Goal: Transaction & Acquisition: Purchase product/service

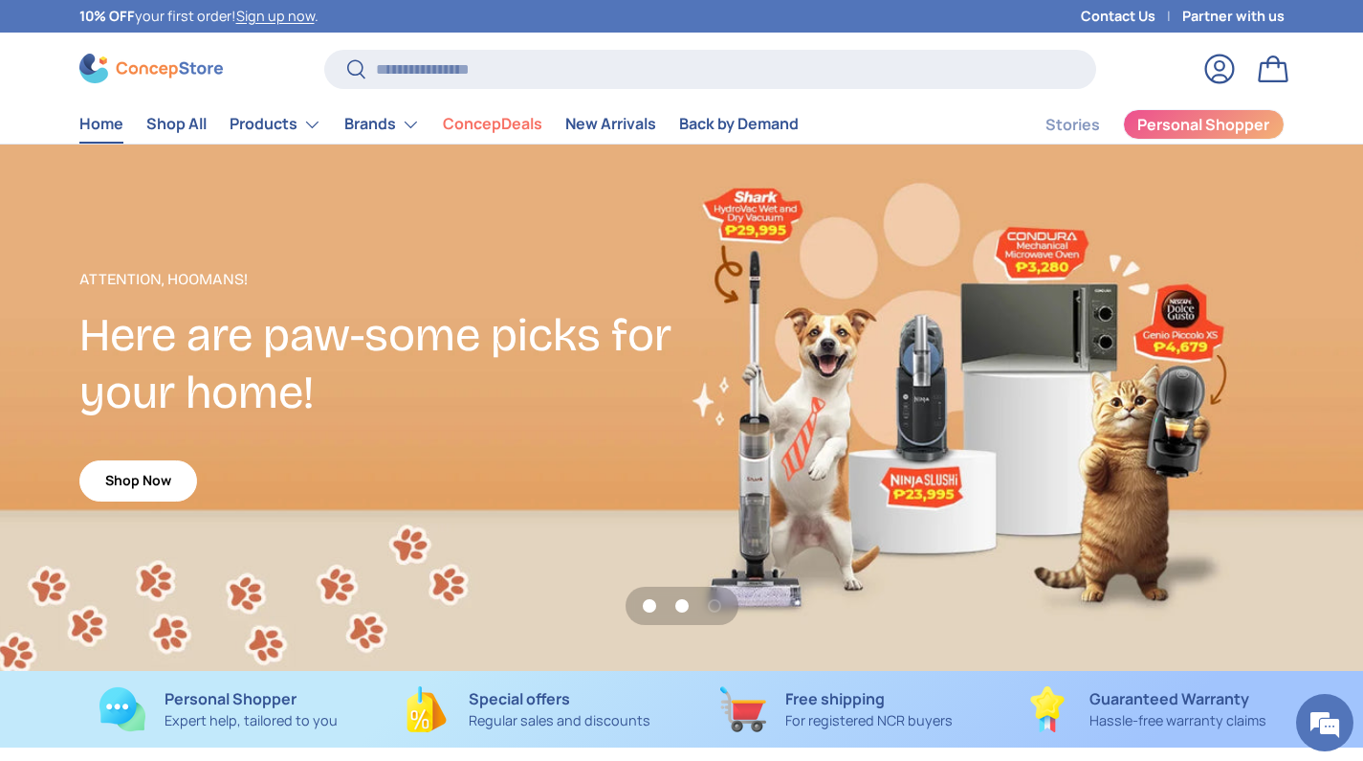
click at [680, 609] on button "Load slide 2 of 3" at bounding box center [682, 605] width 29 height 29
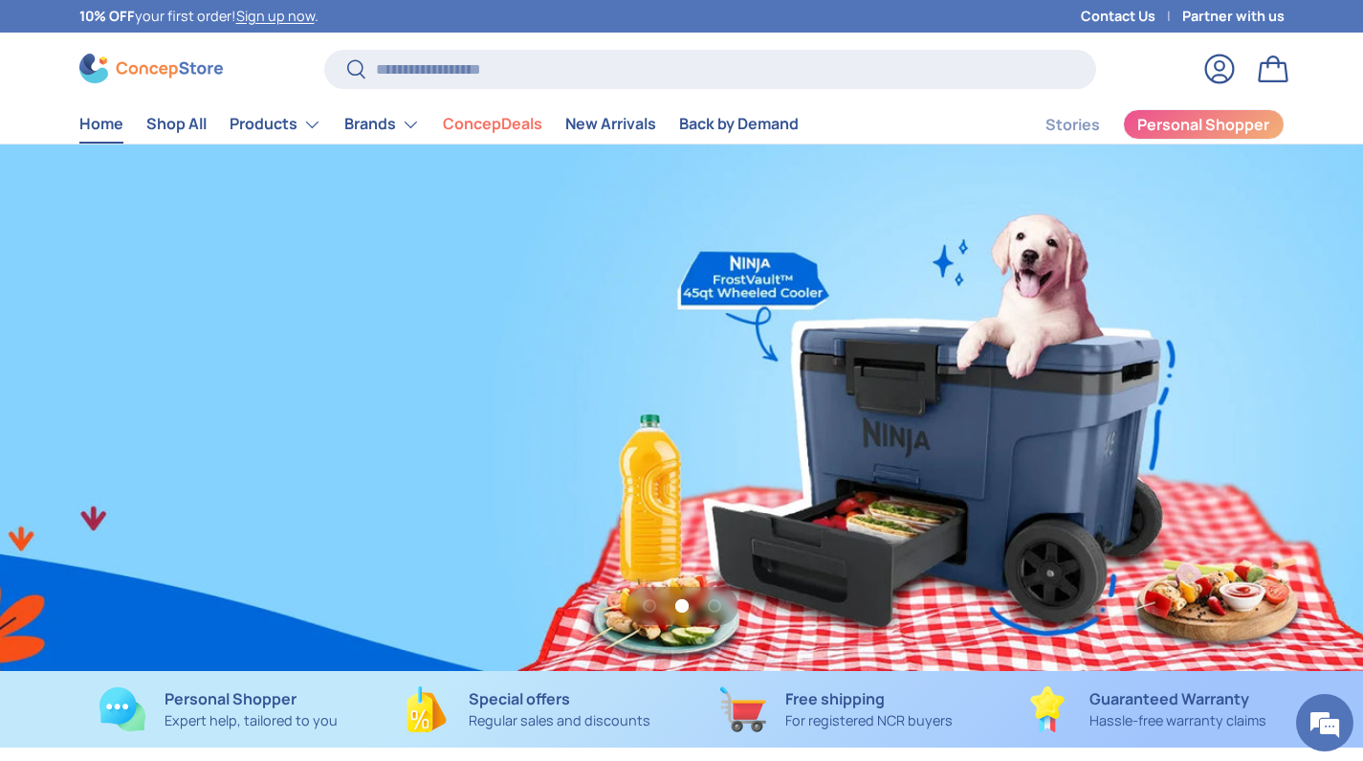
scroll to position [0, 1363]
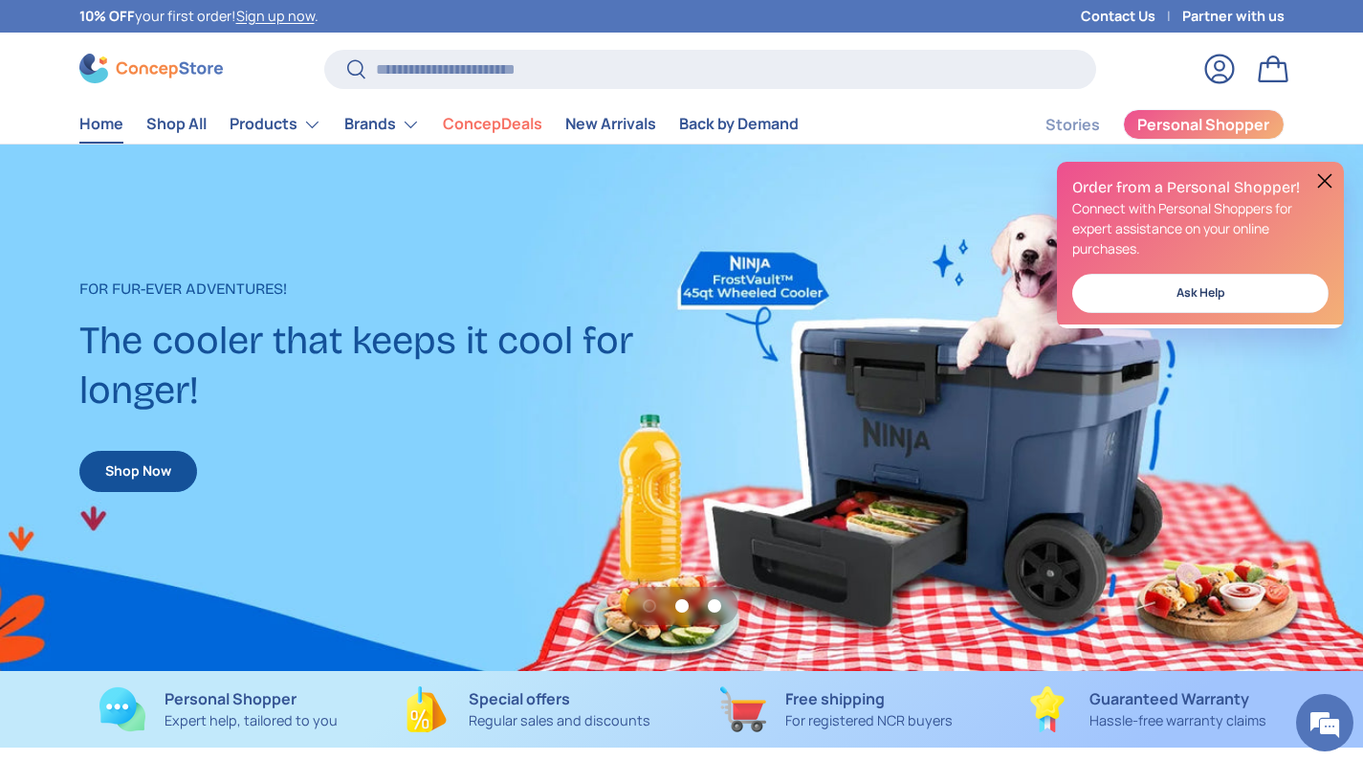
click at [715, 608] on button "Load slide 3 of 3" at bounding box center [714, 605] width 29 height 29
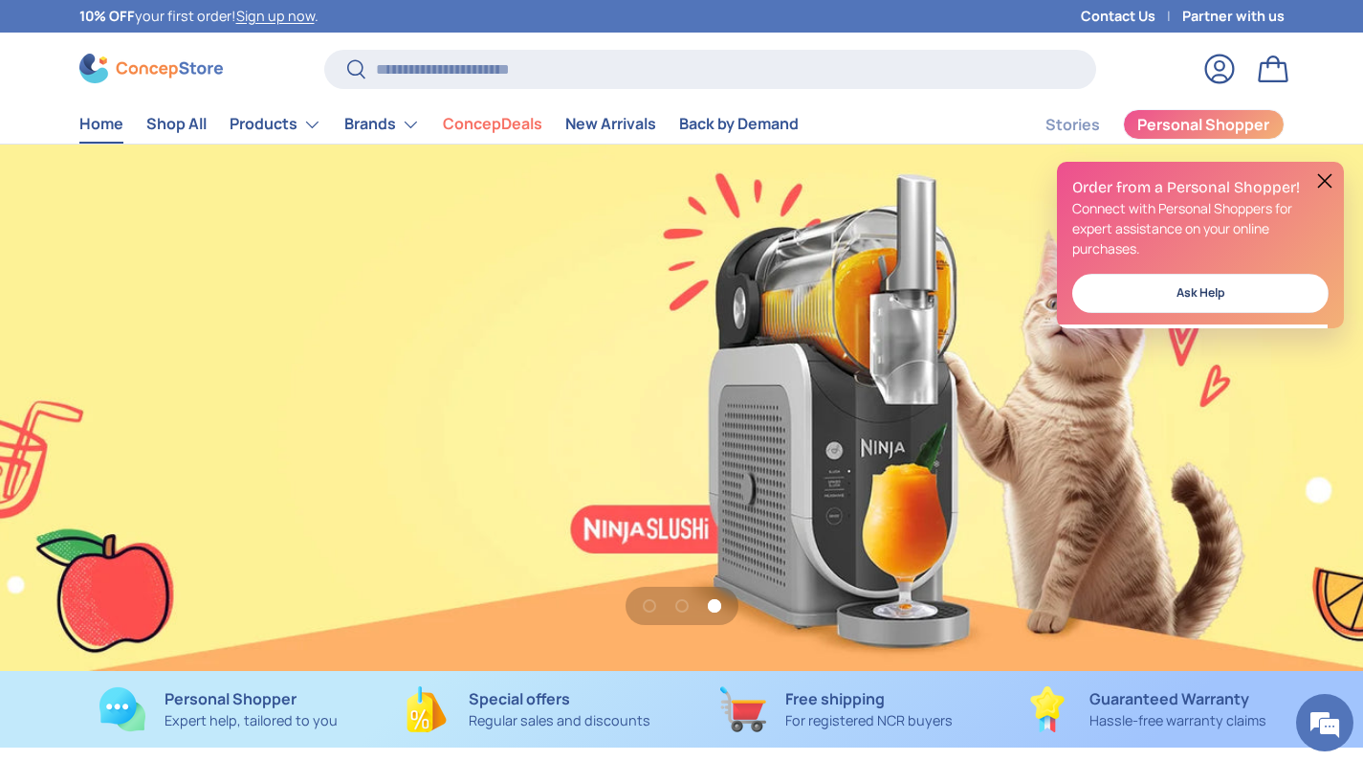
scroll to position [0, 2727]
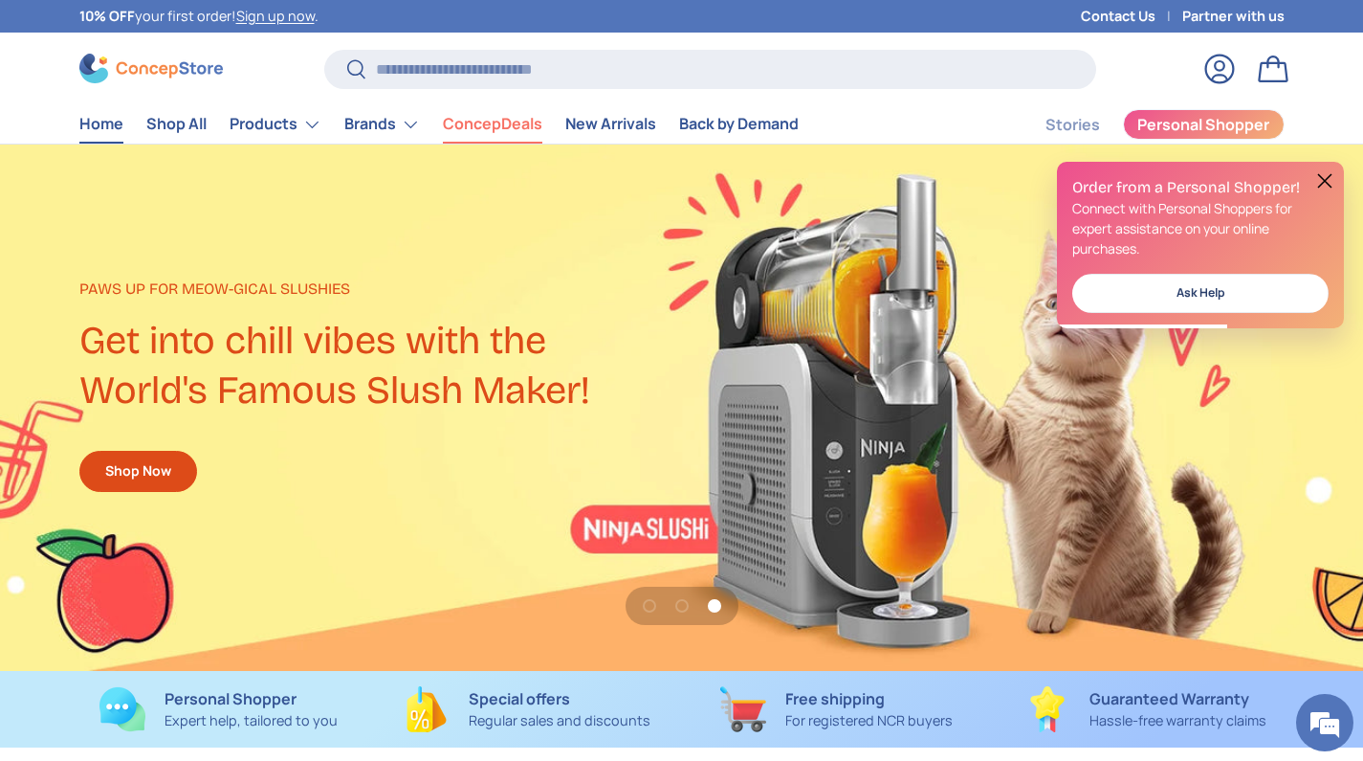
click at [514, 115] on link "ConcepDeals" at bounding box center [493, 123] width 100 height 37
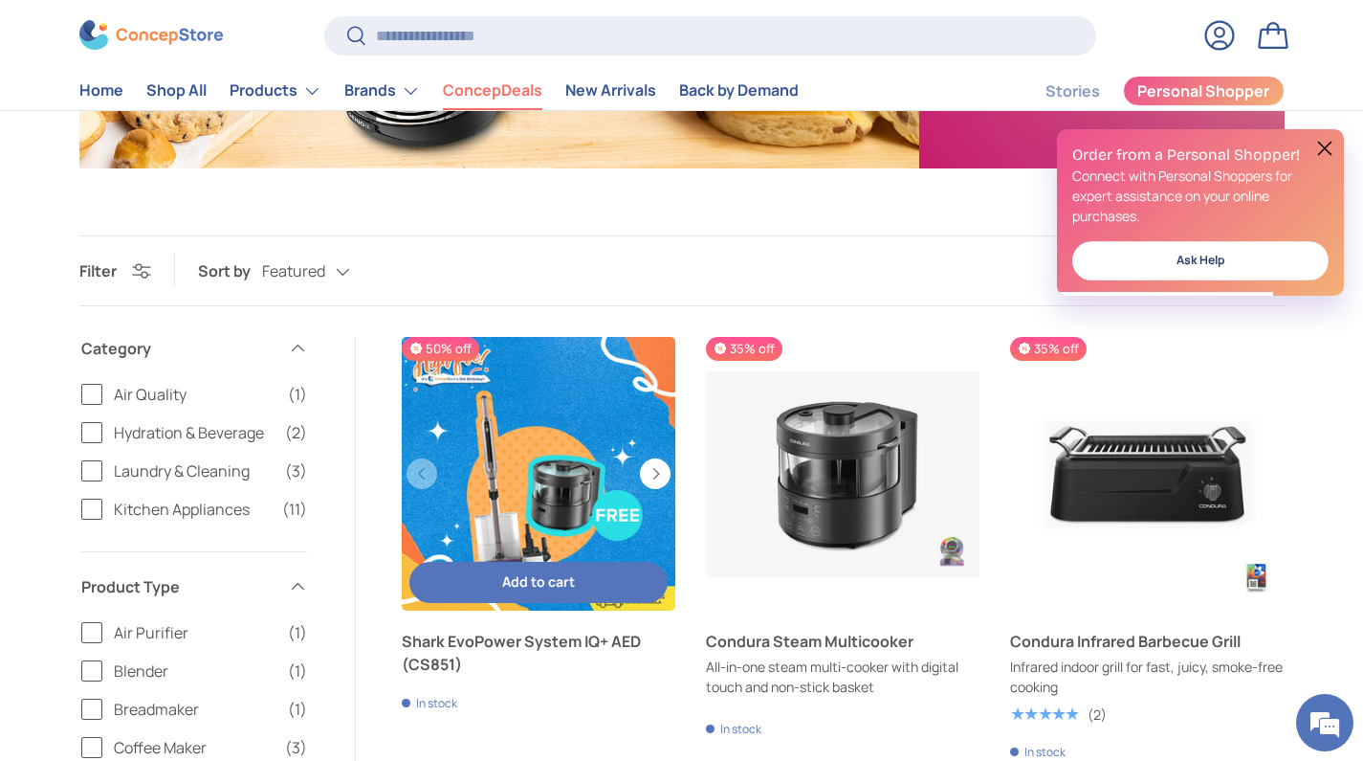
scroll to position [984, 0]
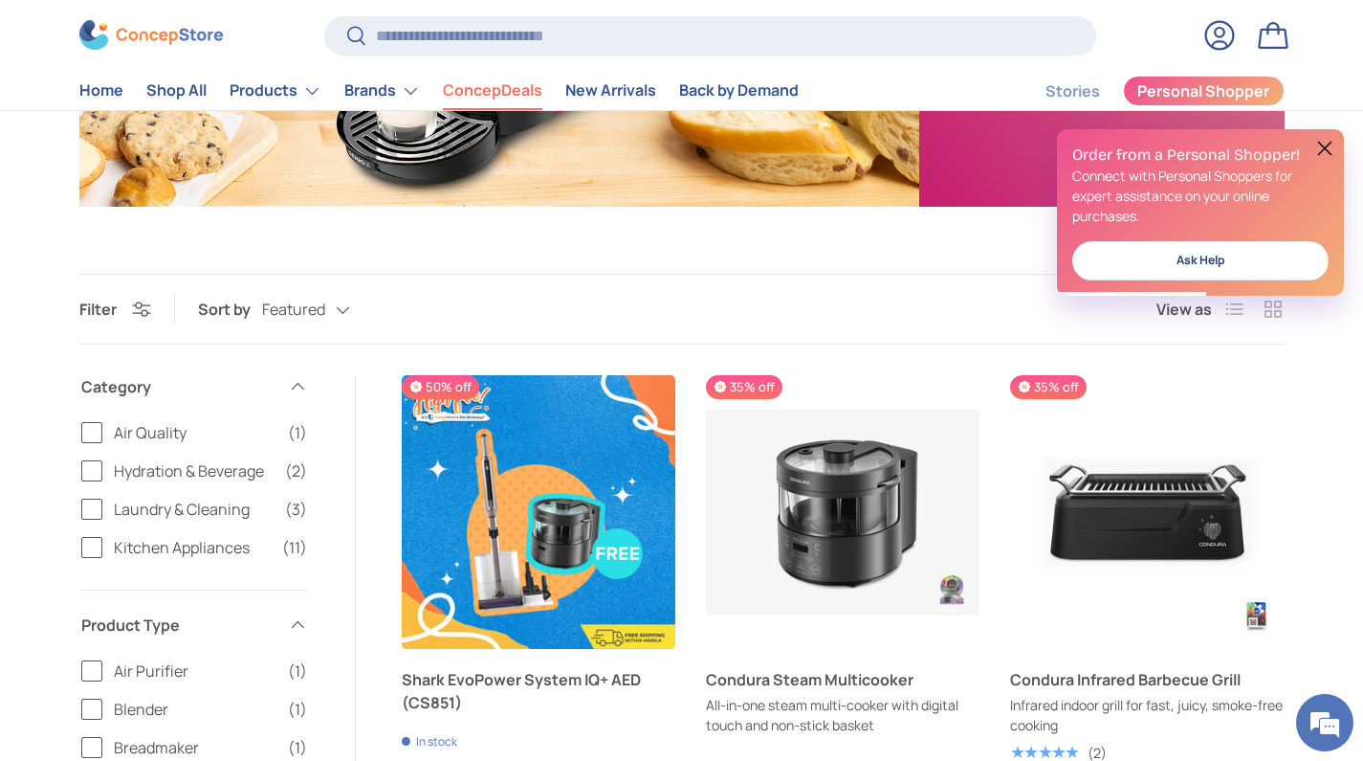
click at [1329, 146] on button at bounding box center [1325, 148] width 23 height 23
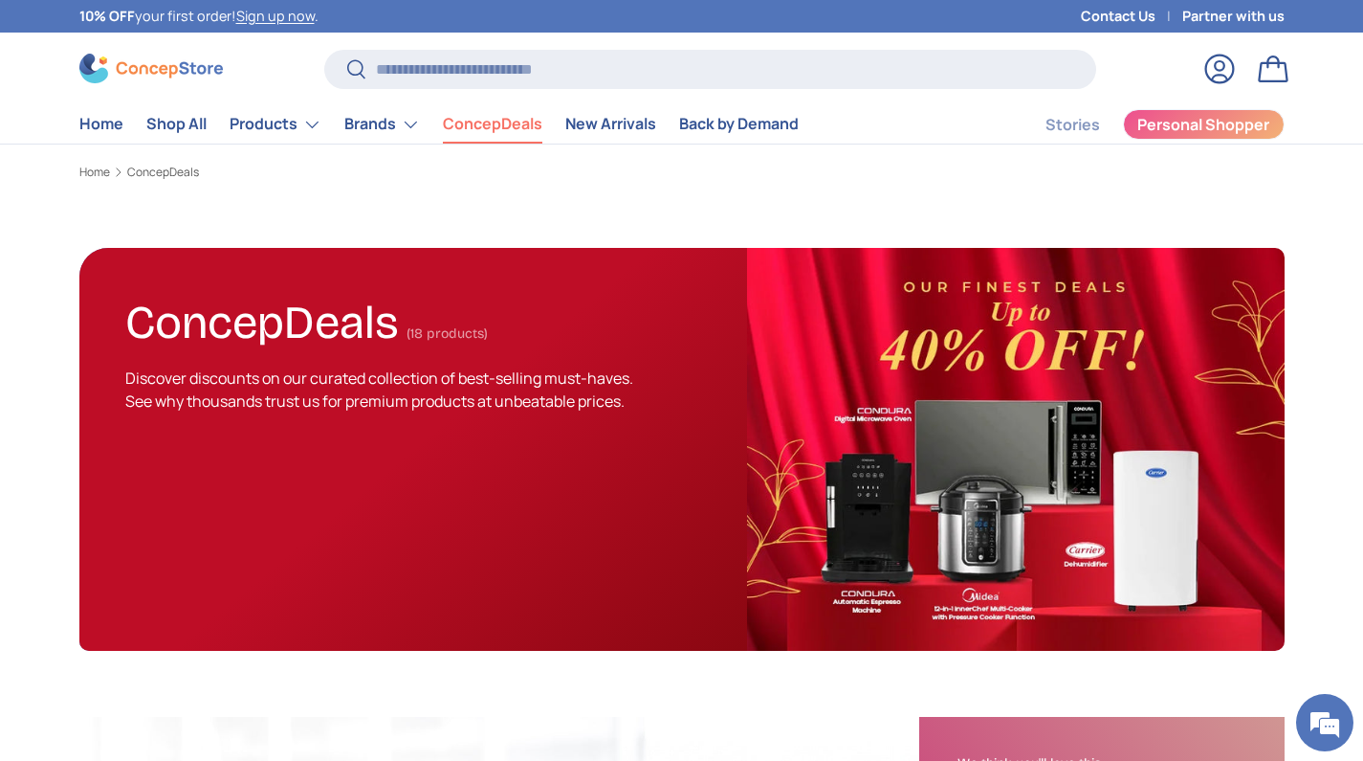
scroll to position [0, 0]
click at [770, 111] on link "Back by Demand" at bounding box center [739, 123] width 120 height 37
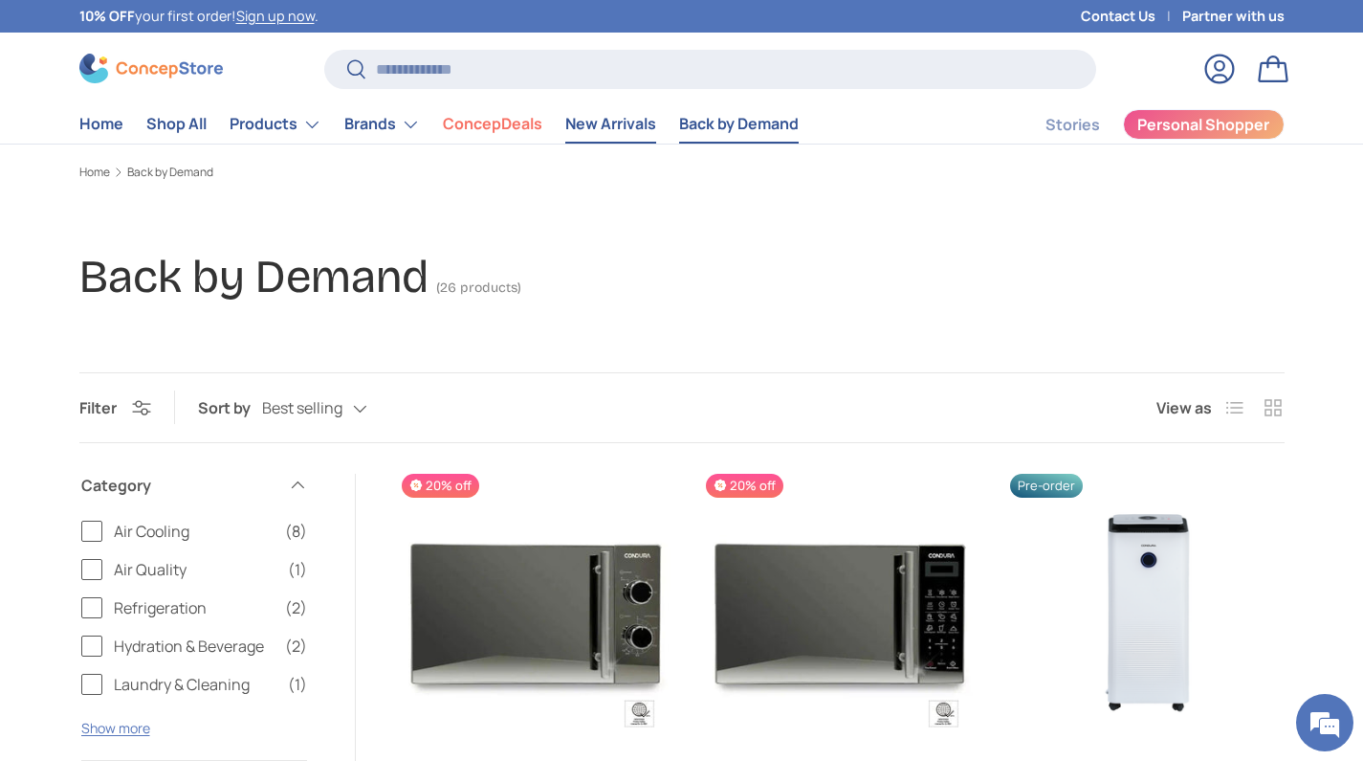
click at [616, 138] on link "New Arrivals" at bounding box center [610, 123] width 91 height 37
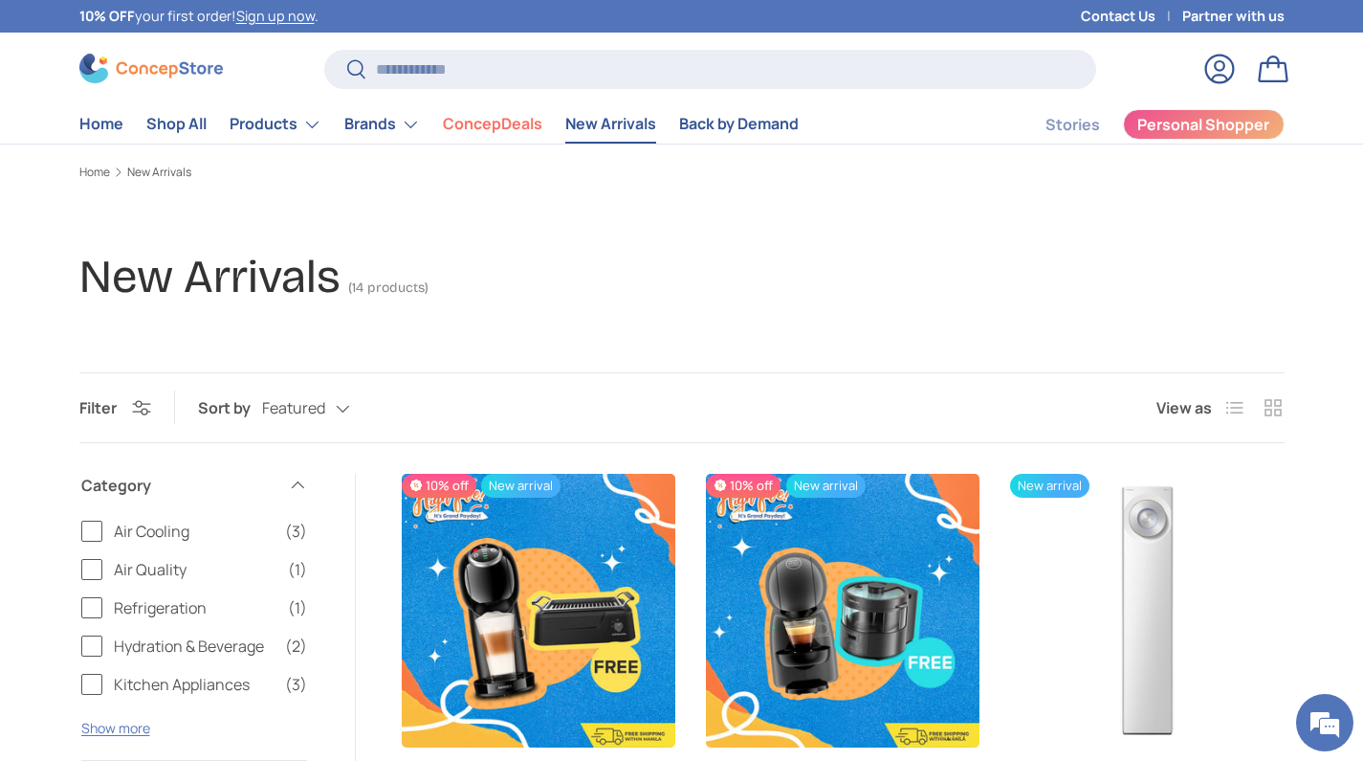
click at [152, 63] on img at bounding box center [151, 69] width 144 height 30
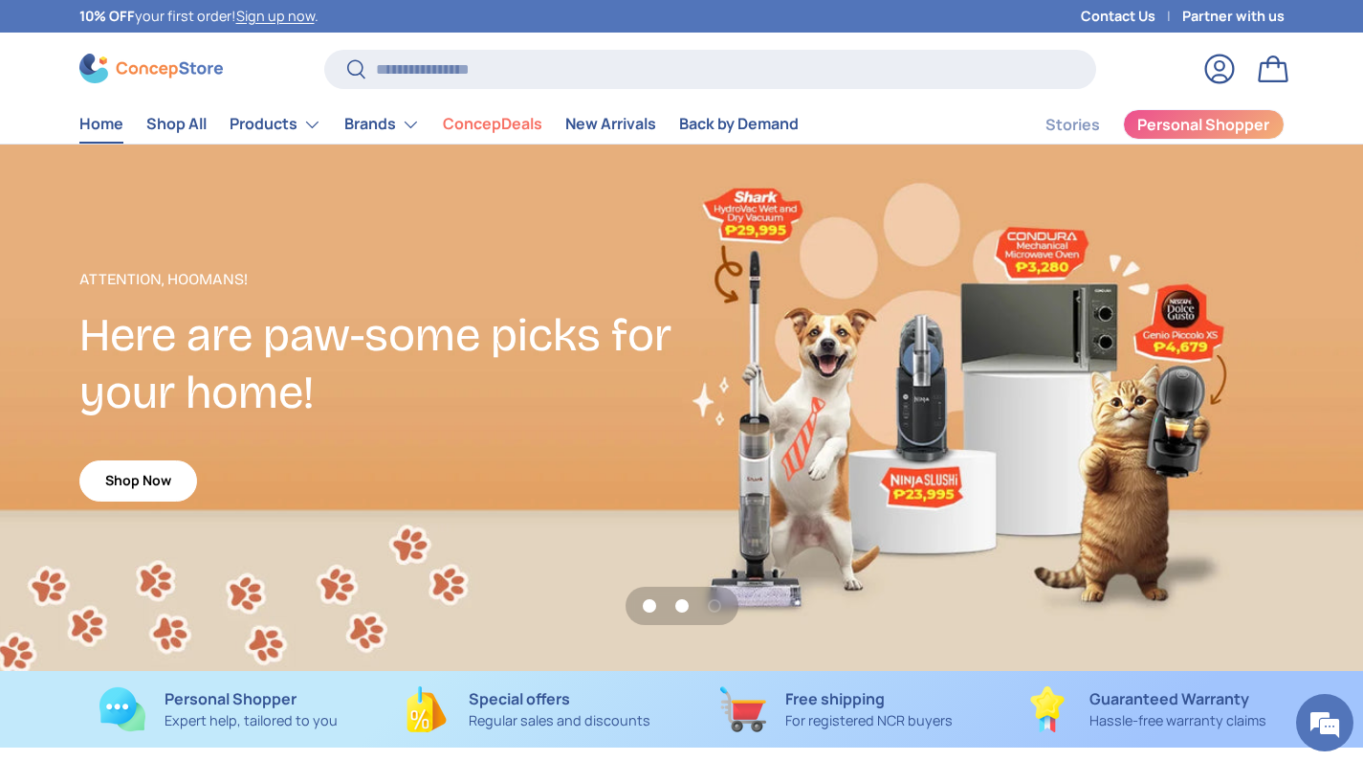
click at [690, 607] on button "Load slide 2 of 3" at bounding box center [682, 605] width 29 height 29
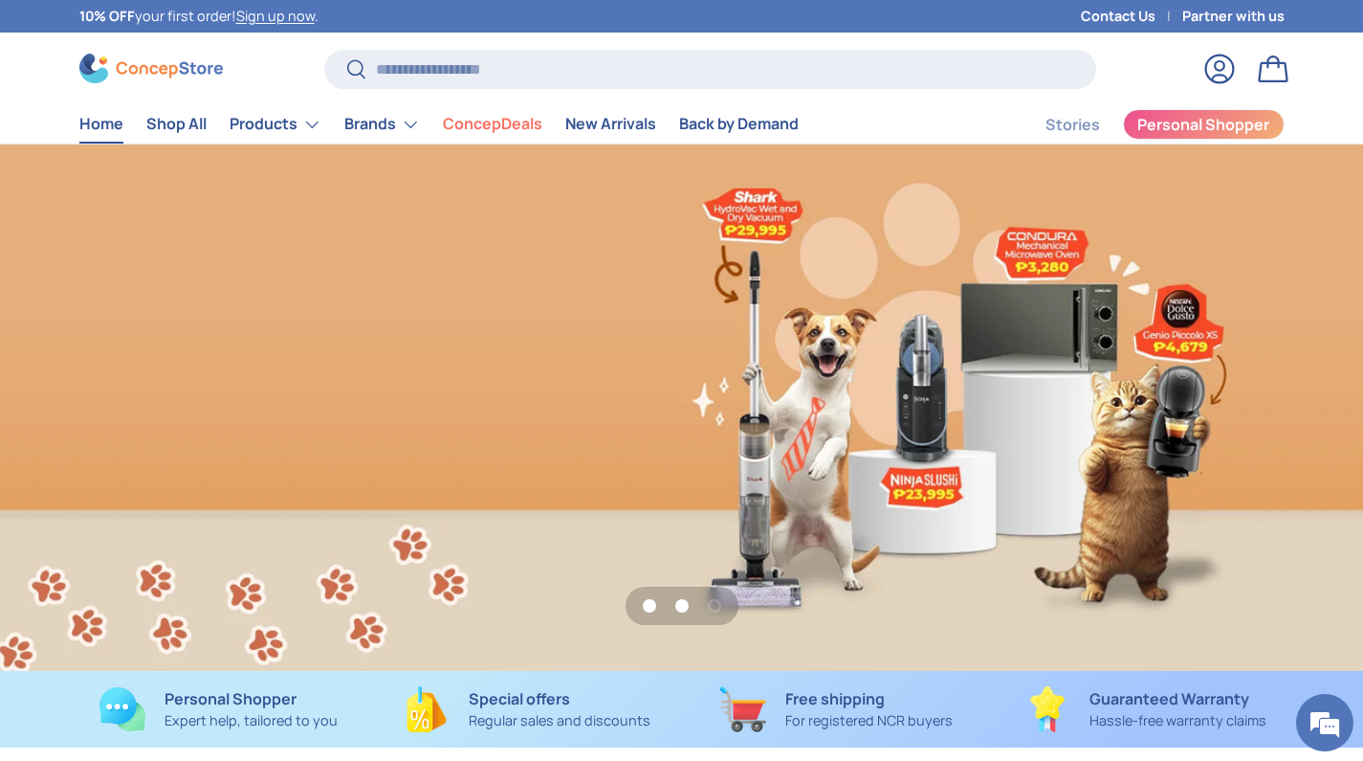
scroll to position [0, 1363]
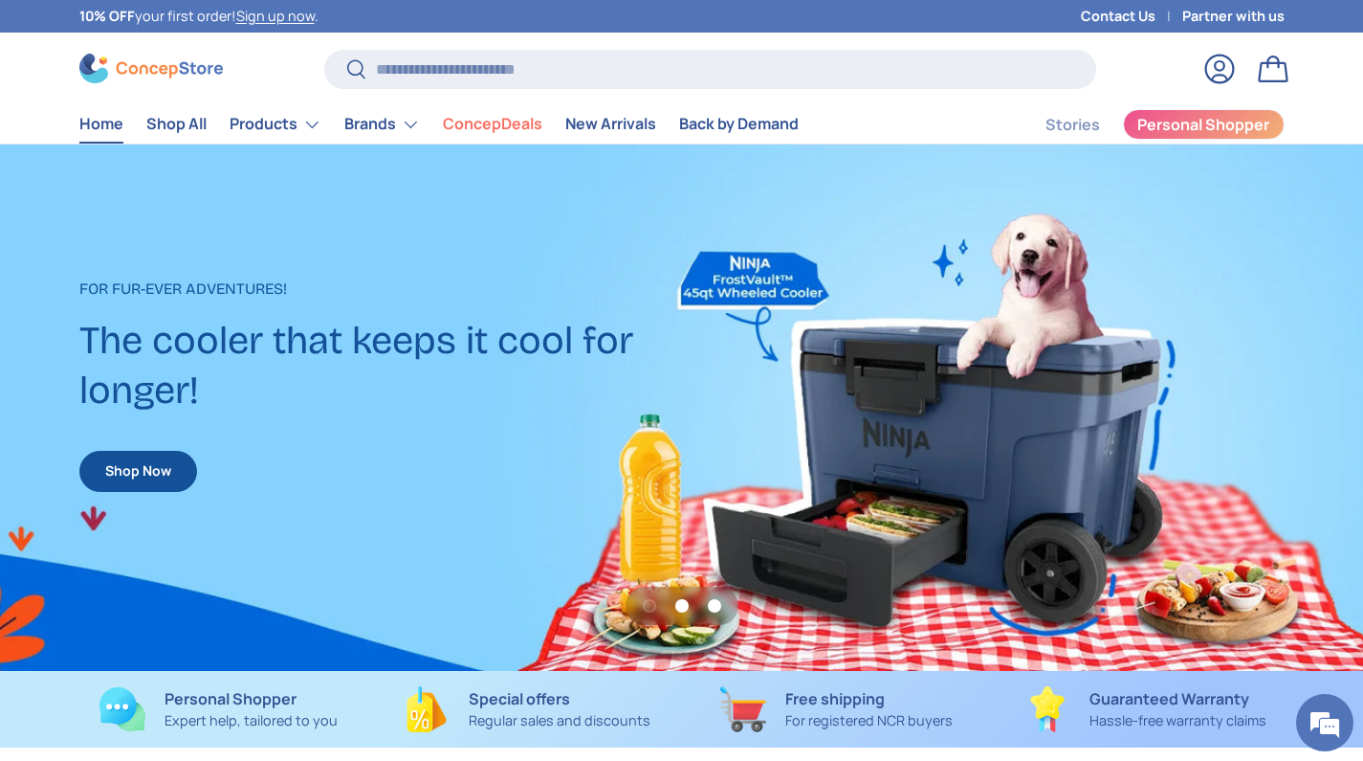
click at [709, 609] on button "Load slide 3 of 3" at bounding box center [714, 605] width 29 height 29
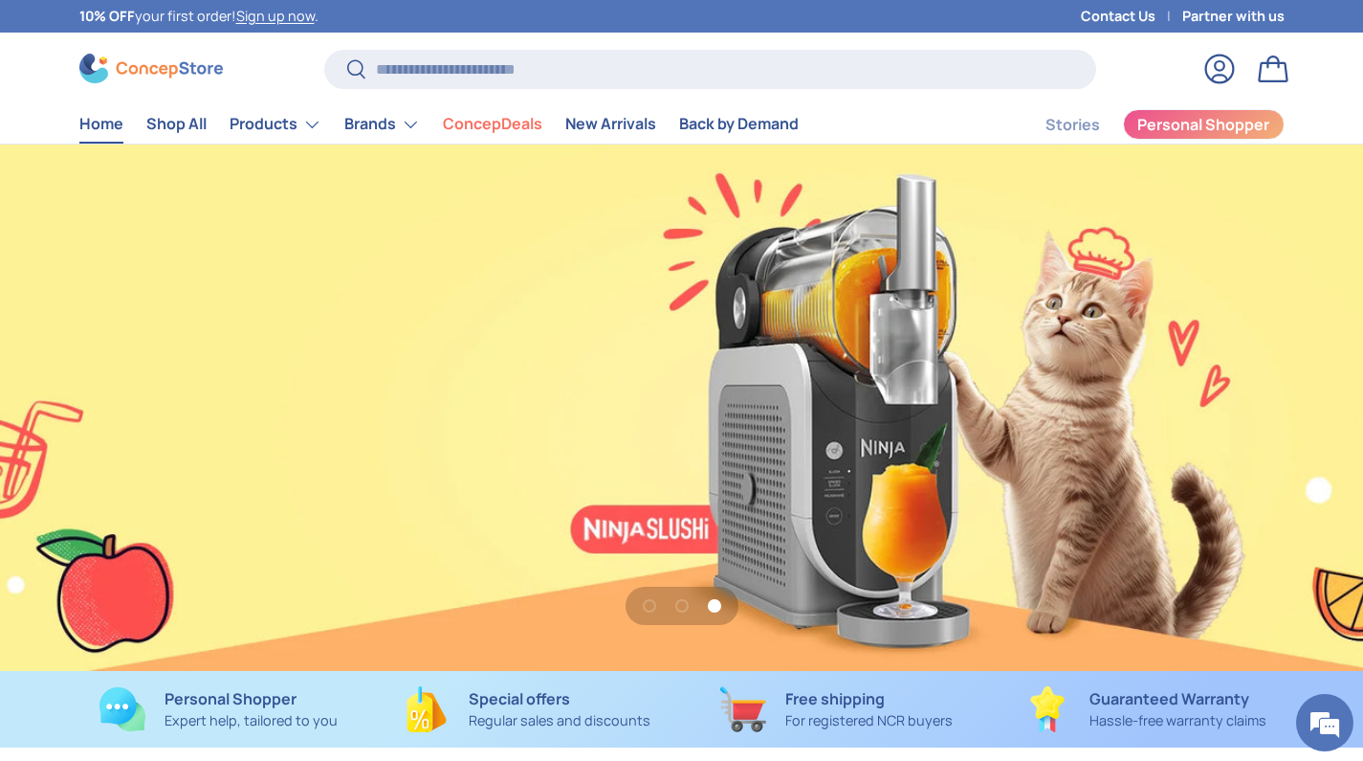
scroll to position [0, 2727]
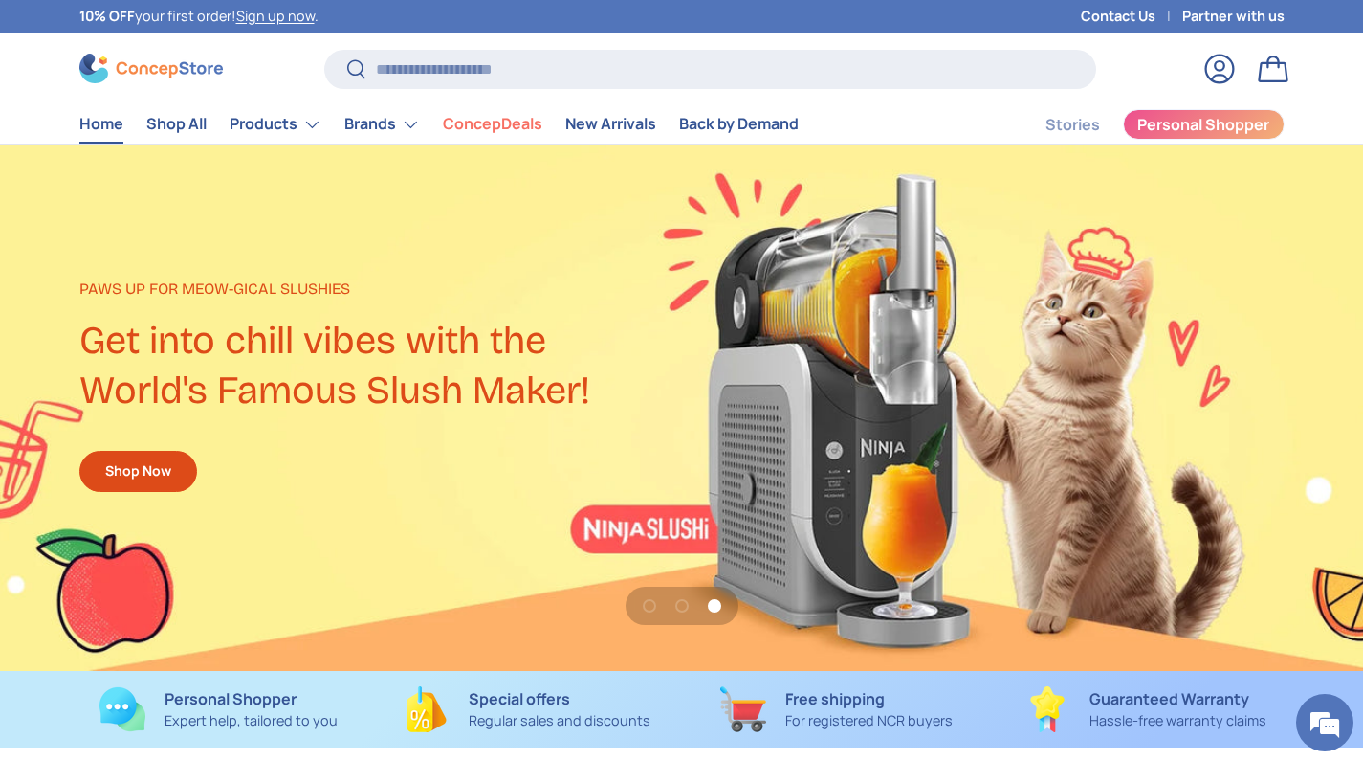
click at [691, 512] on div "3 of 3" at bounding box center [681, 407] width 1363 height 526
click at [110, 462] on link "Shop Now" at bounding box center [138, 471] width 118 height 41
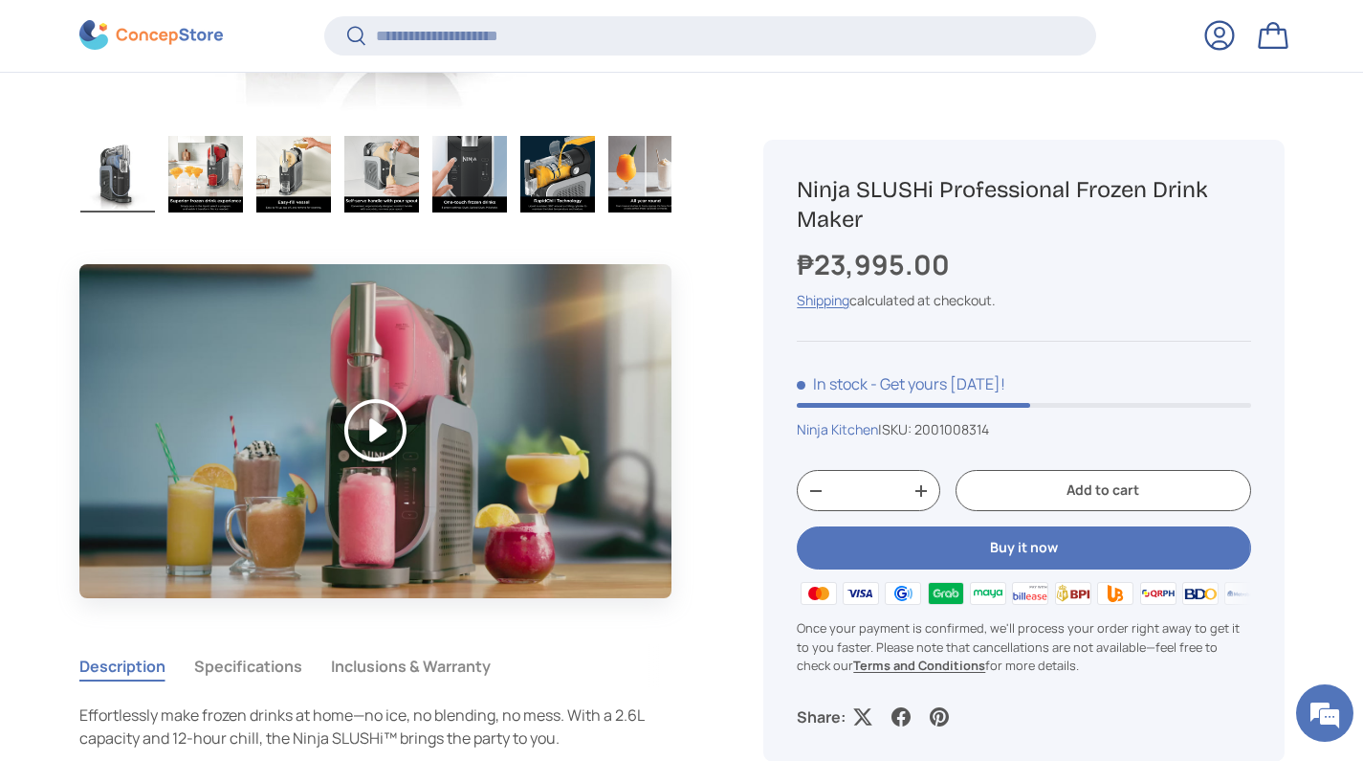
scroll to position [1287, 0]
